Goal: Task Accomplishment & Management: Use online tool/utility

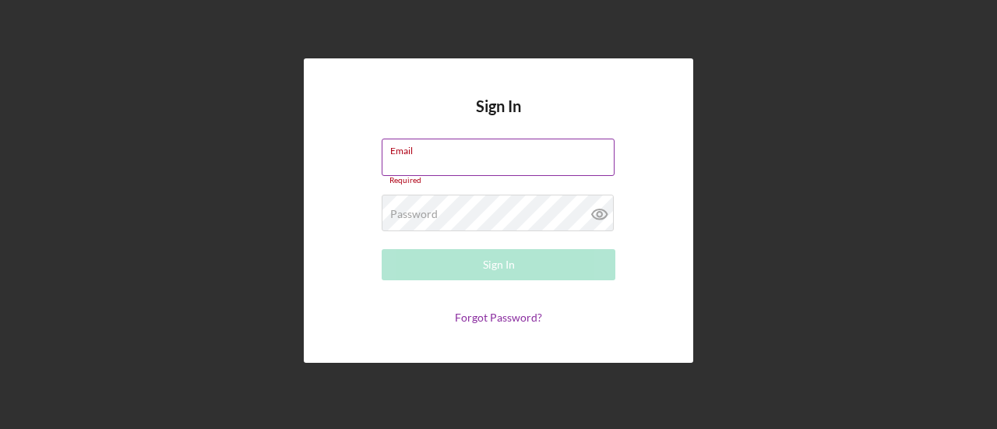
type input "[EMAIL_ADDRESS][DOMAIN_NAME]"
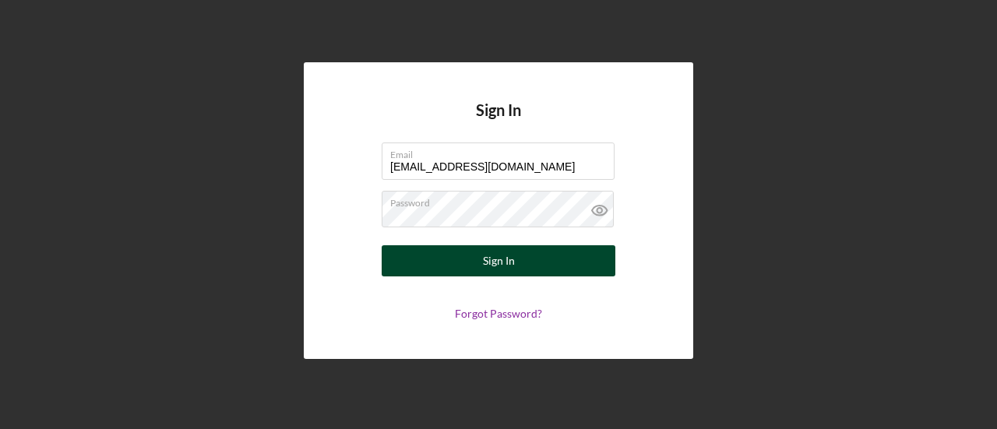
click at [497, 262] on div "Sign In" at bounding box center [499, 260] width 32 height 31
